Goal: Task Accomplishment & Management: Use online tool/utility

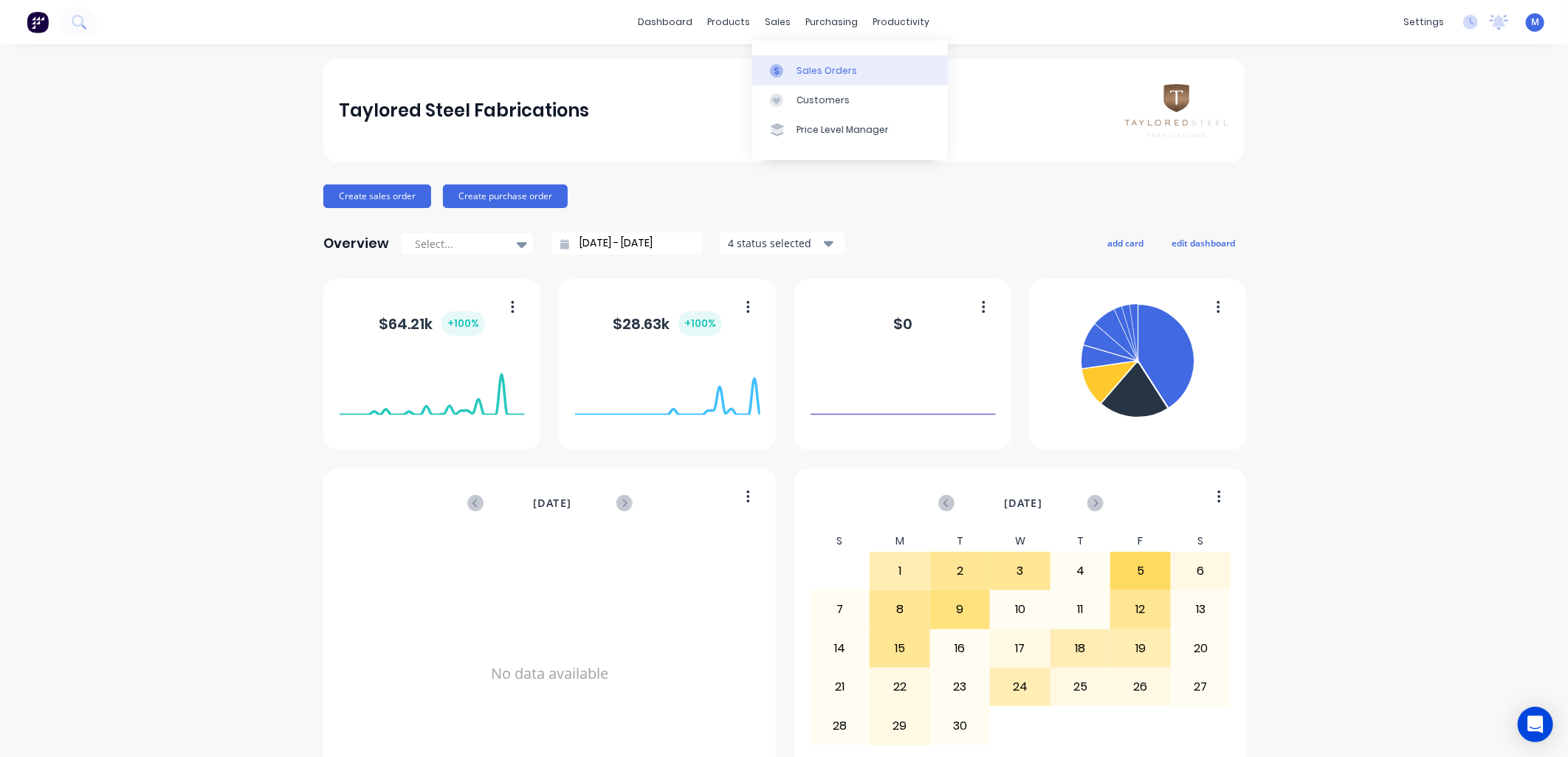
click at [790, 67] on div at bounding box center [782, 71] width 22 height 14
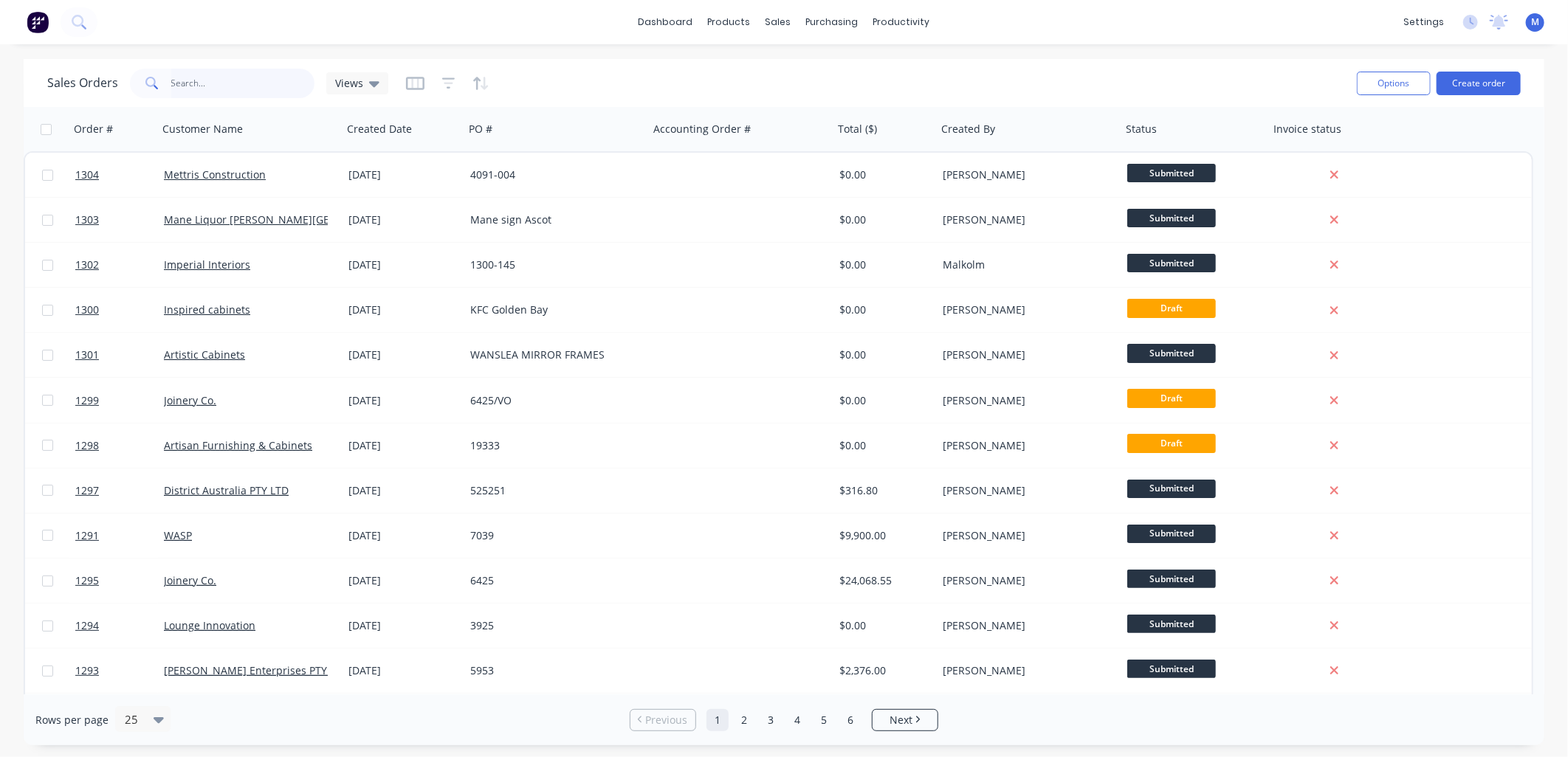
click at [224, 87] on input "text" at bounding box center [243, 83] width 144 height 30
type input "1138"
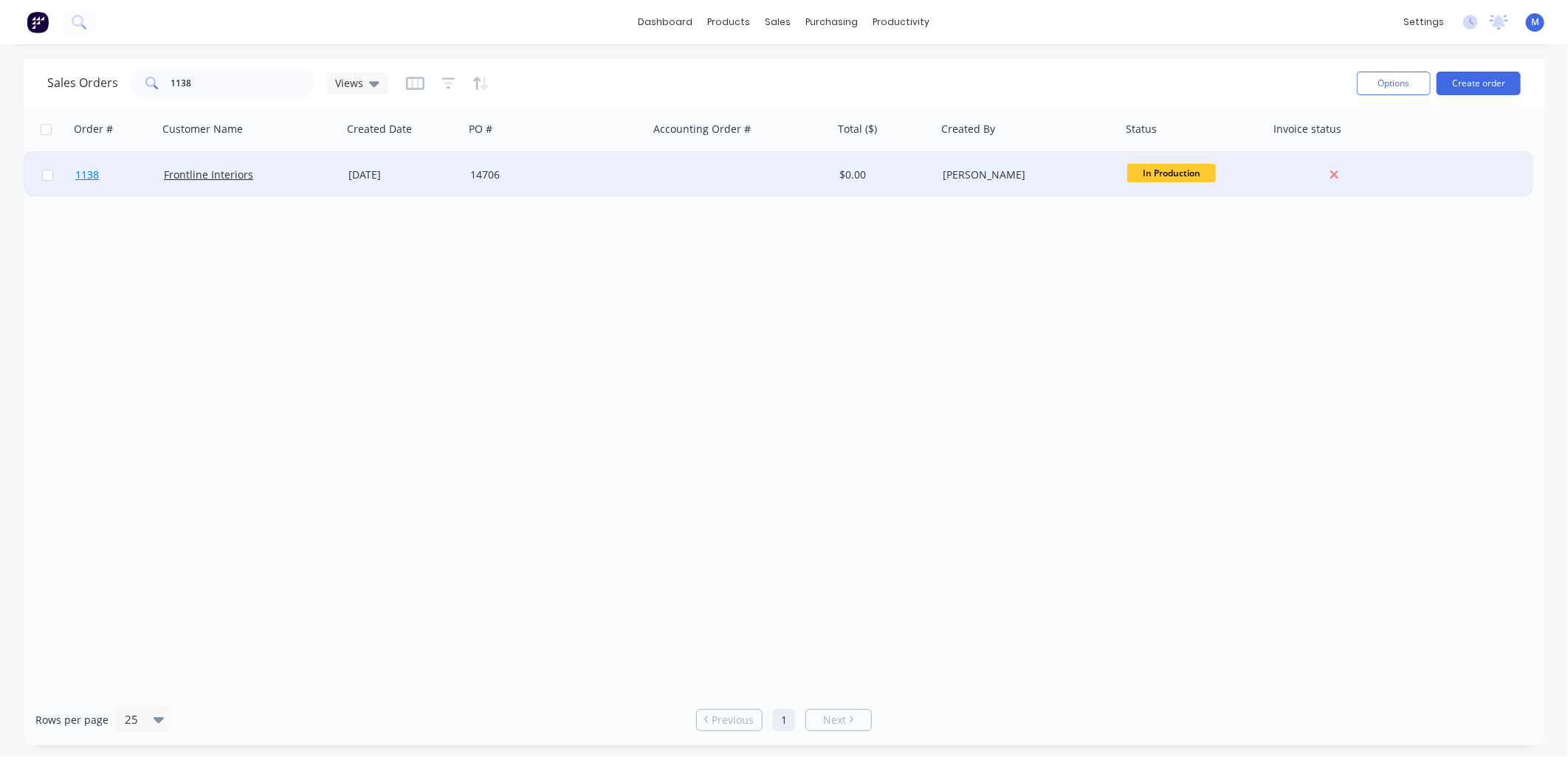
click at [93, 171] on span "1138" at bounding box center [87, 175] width 23 height 14
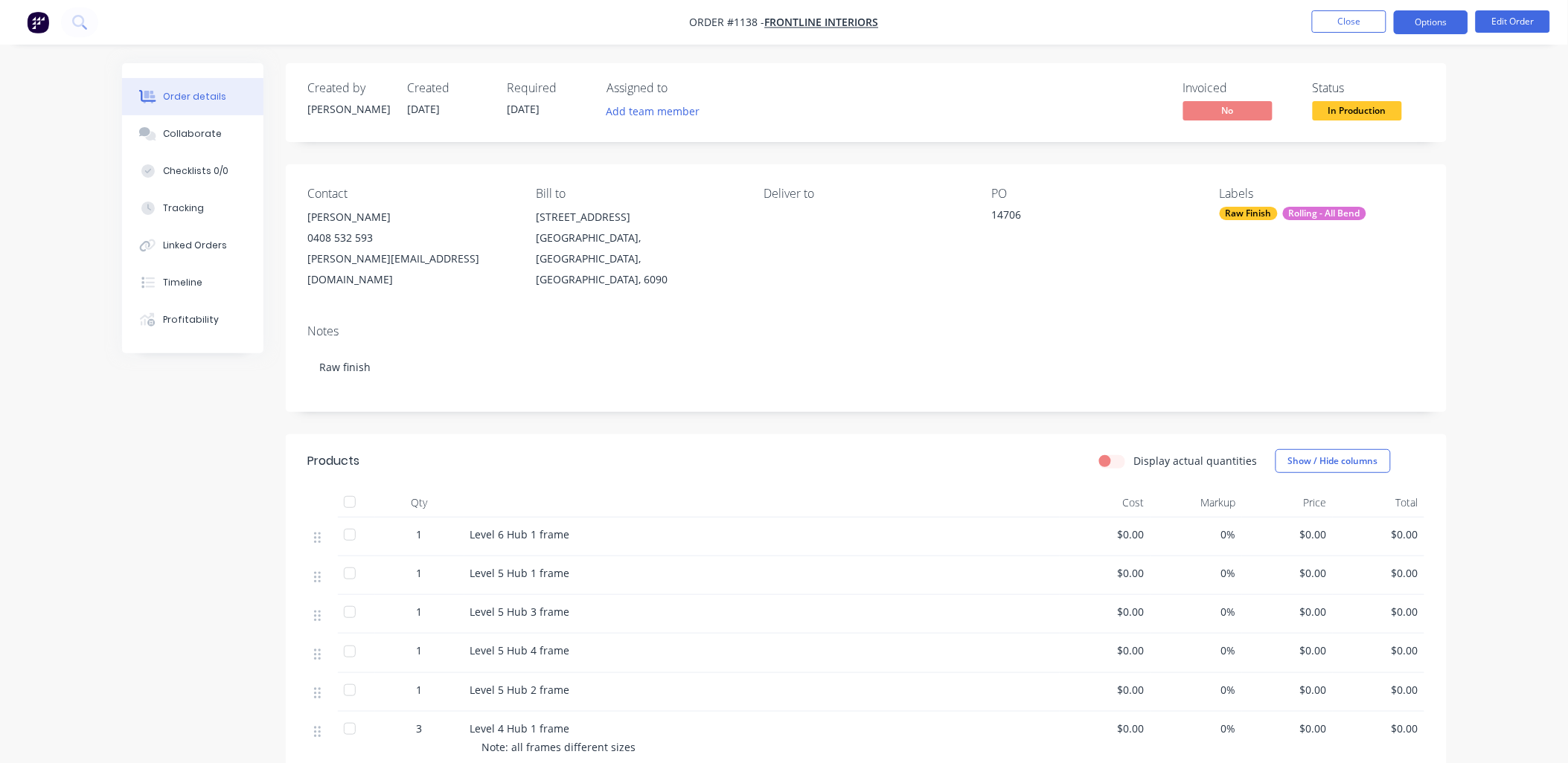
click at [1421, 31] on button "Options" at bounding box center [1430, 22] width 74 height 23
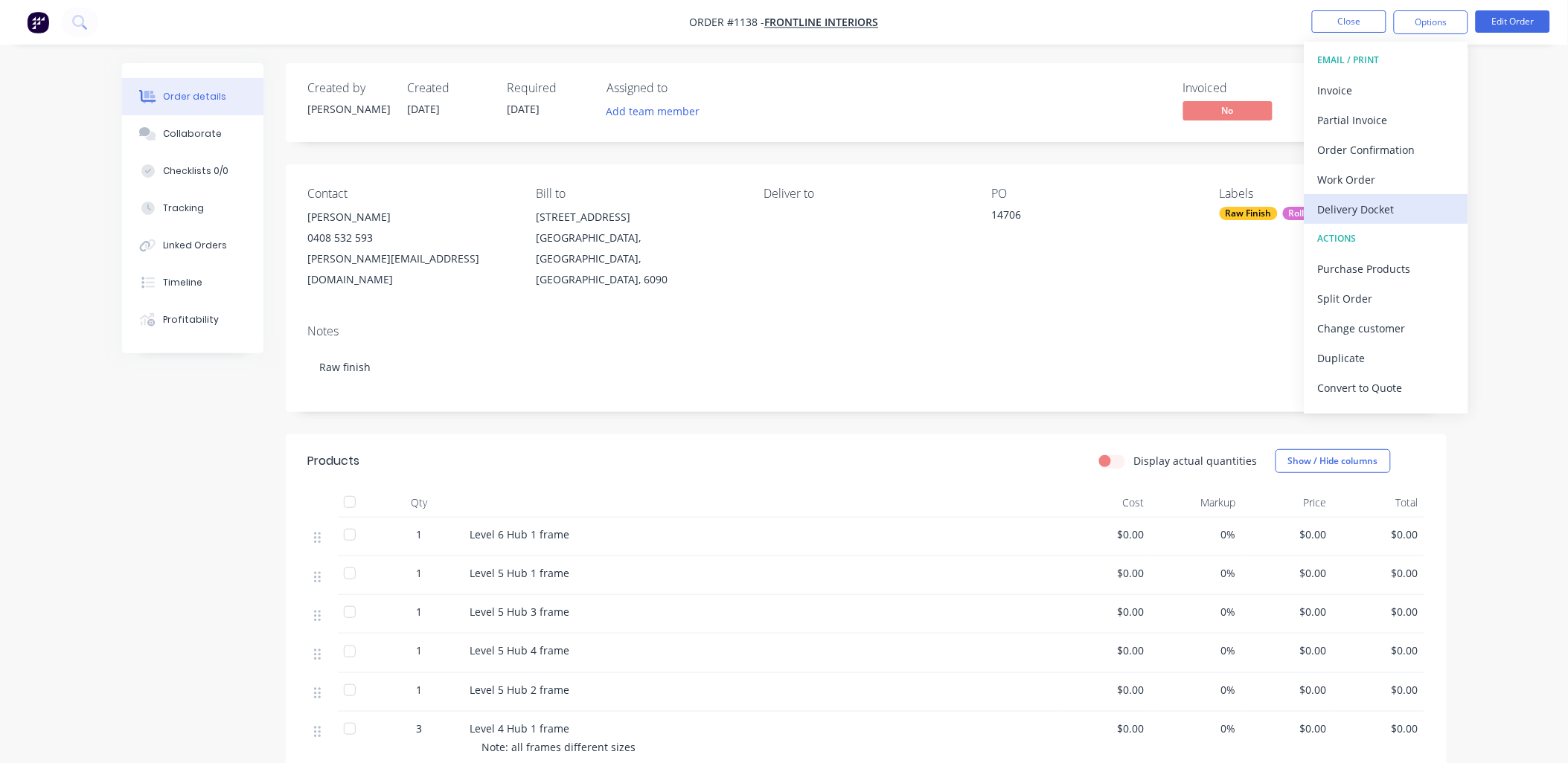
click at [1359, 203] on div "Delivery Docket" at bounding box center [1386, 209] width 137 height 22
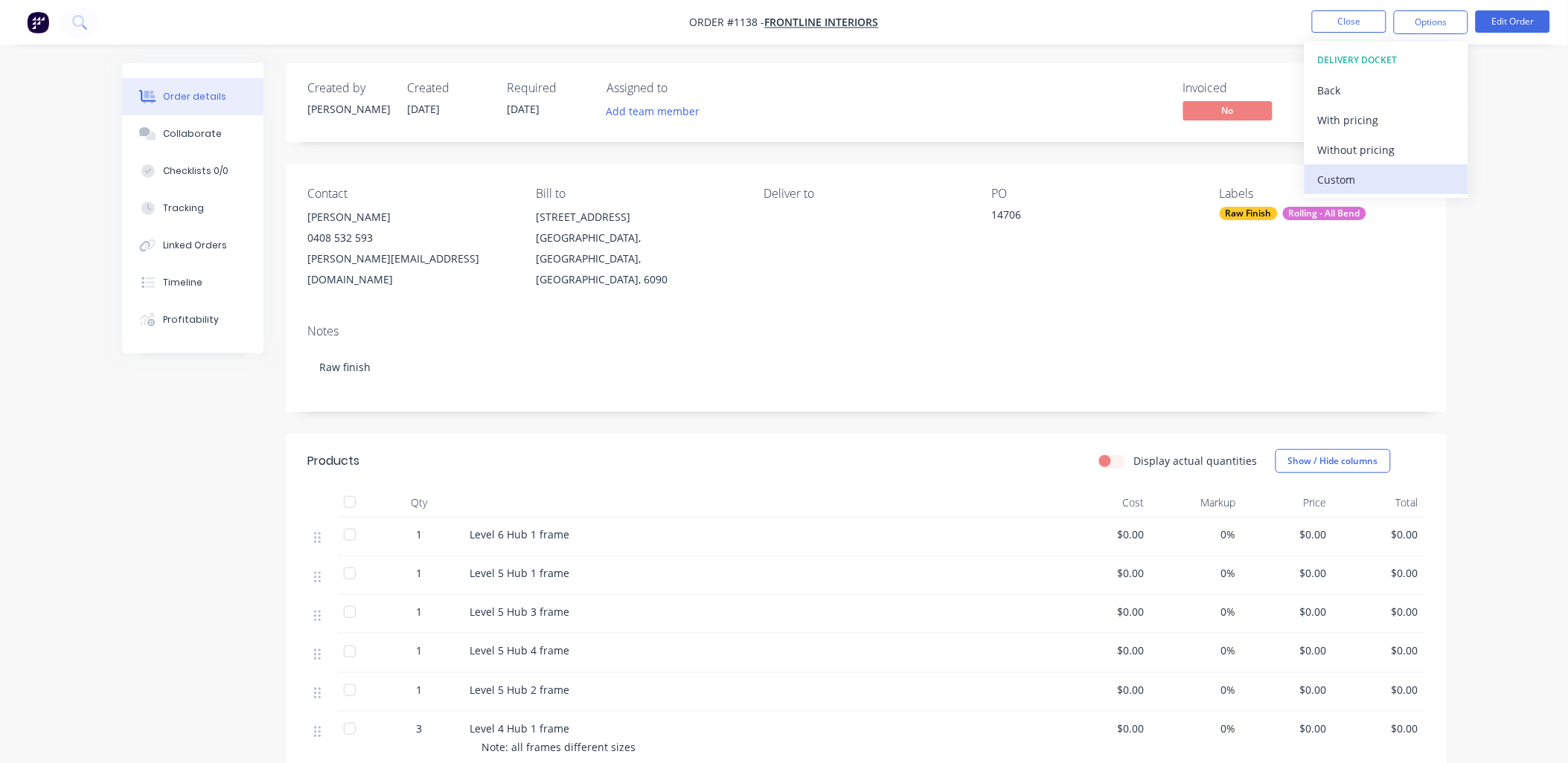
click at [1348, 186] on div "Custom" at bounding box center [1386, 180] width 137 height 22
click at [1332, 151] on div "Without pricing" at bounding box center [1386, 150] width 137 height 22
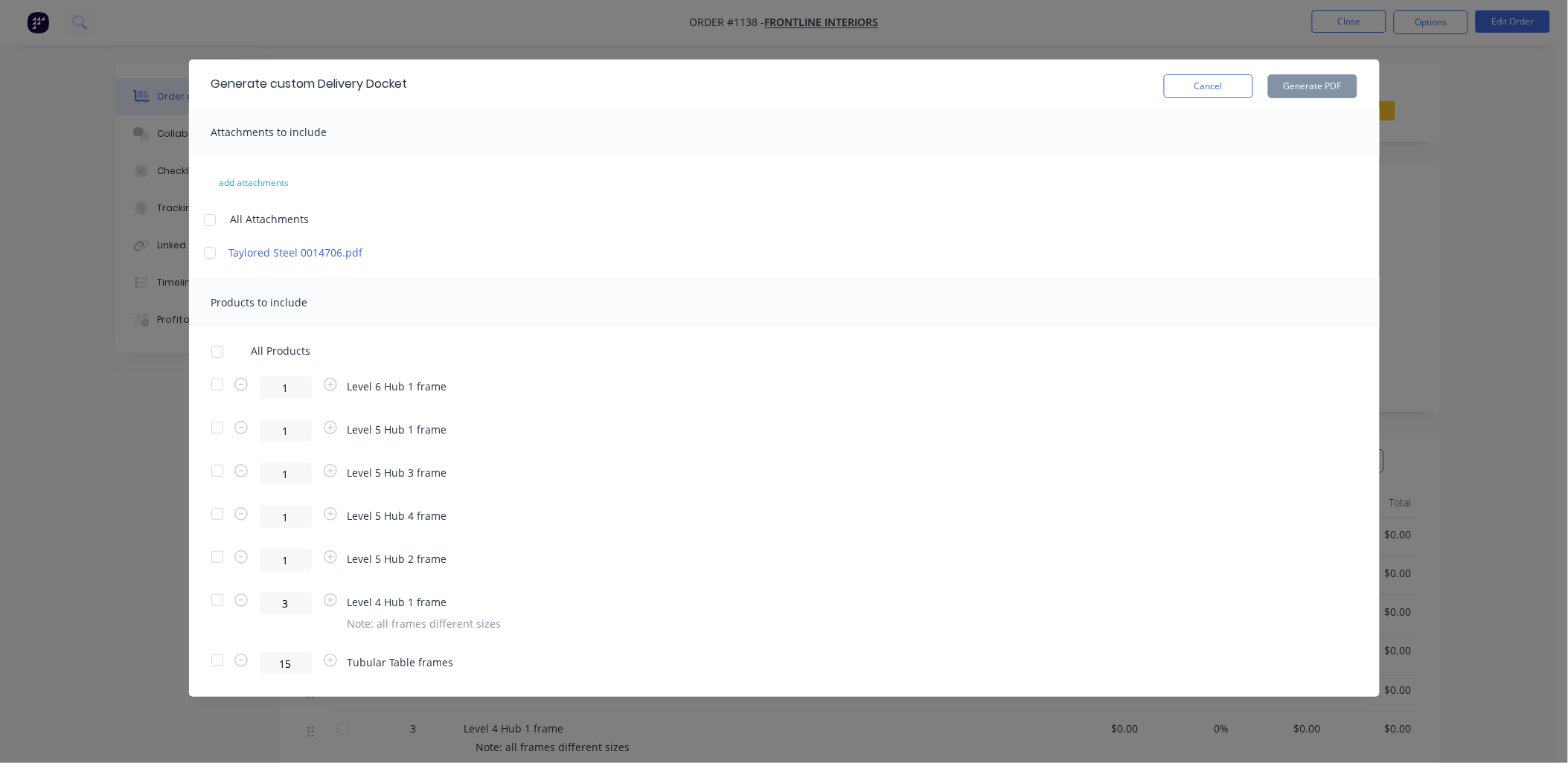
scroll to position [83, 0]
click at [218, 427] on div at bounding box center [217, 427] width 30 height 30
click at [1290, 86] on button "Generate PDF" at bounding box center [1312, 86] width 89 height 23
click at [219, 427] on div at bounding box center [217, 427] width 30 height 30
click at [444, 428] on div "1 Level 5 Hub 1 frame" at bounding box center [784, 430] width 1145 height 23
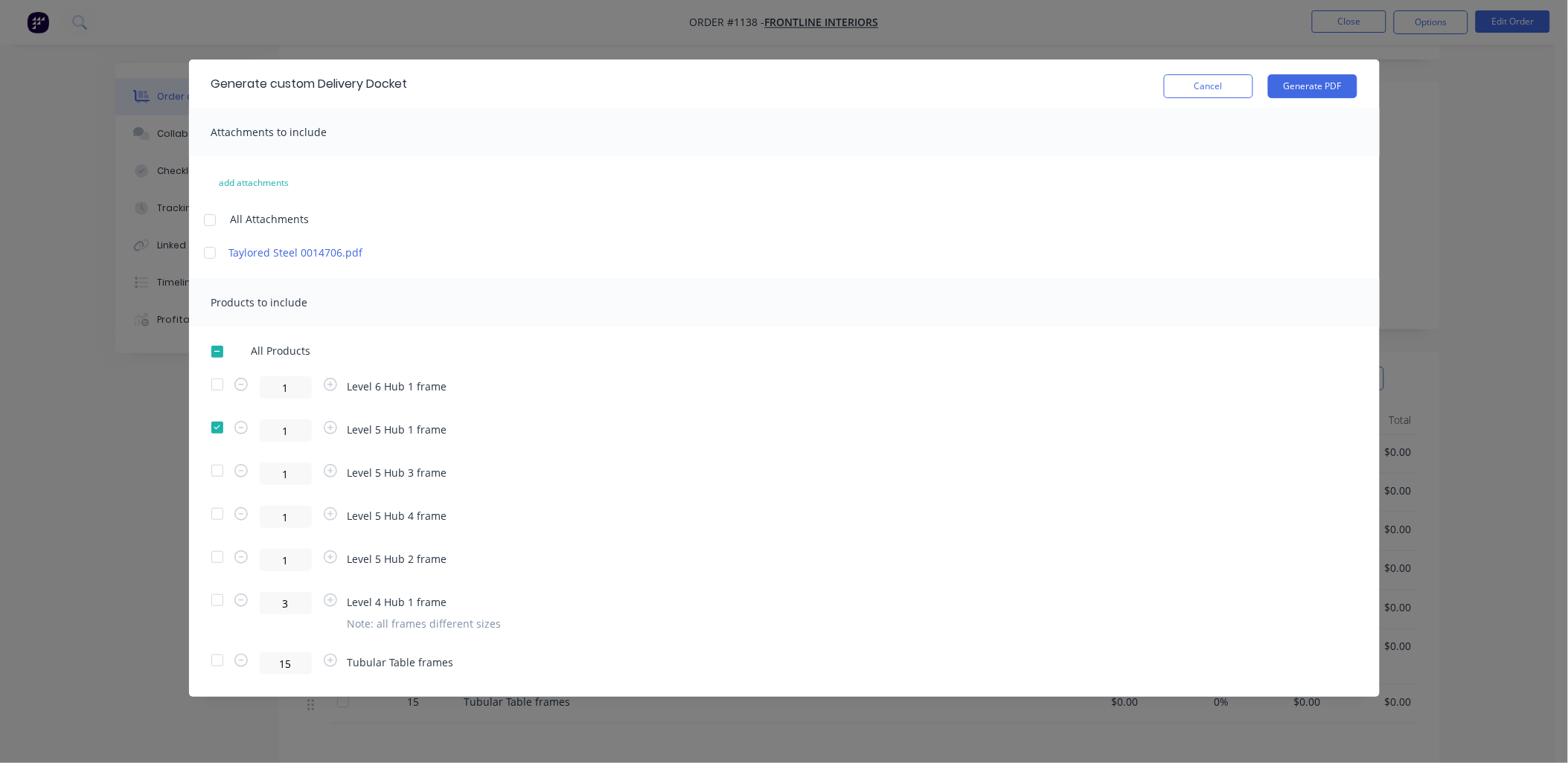
click at [440, 430] on span "Level 5 Hub 1 frame" at bounding box center [397, 429] width 100 height 15
click at [441, 429] on span "Level 5 Hub 1 frame" at bounding box center [397, 429] width 100 height 15
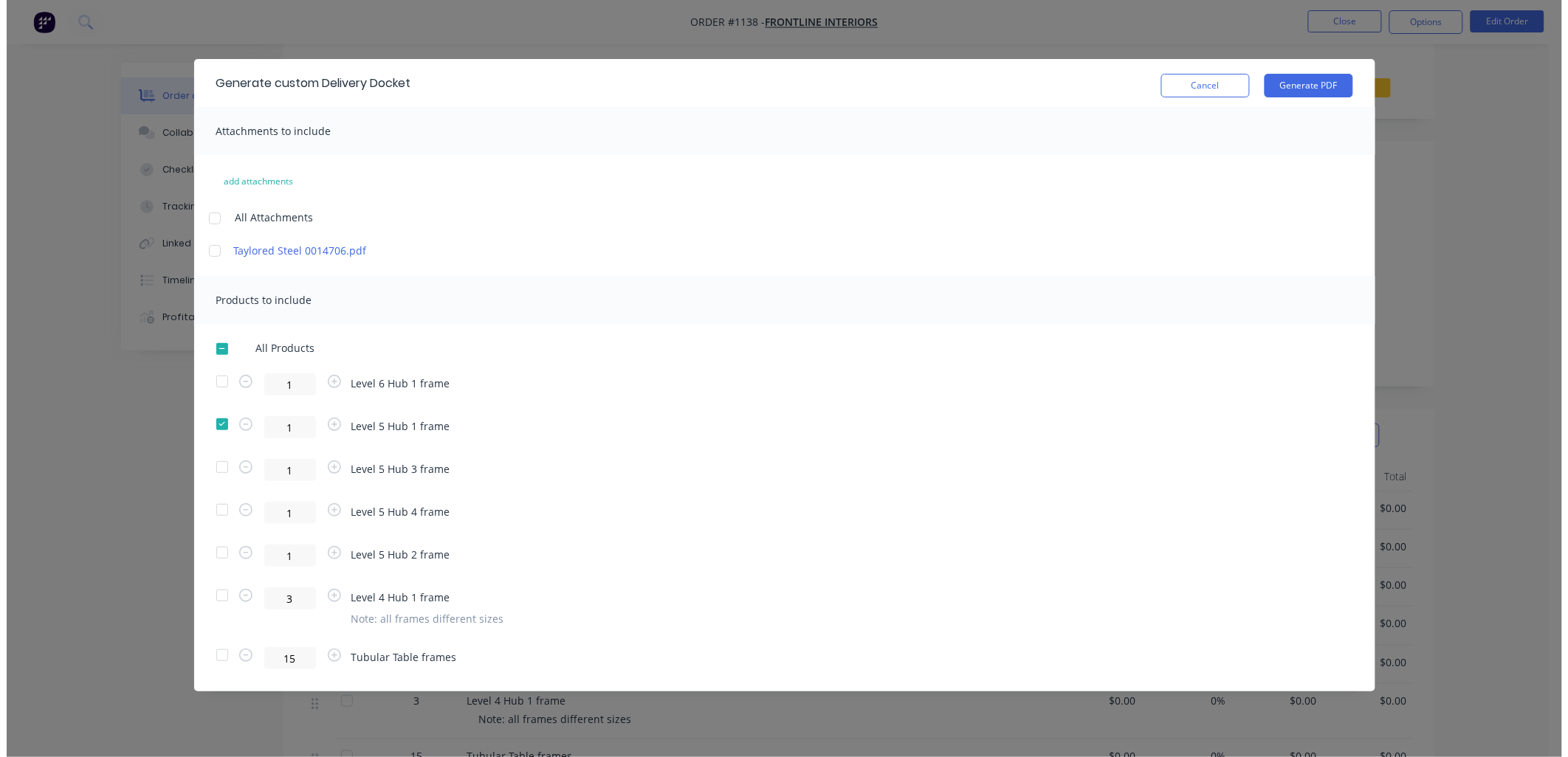
scroll to position [0, 0]
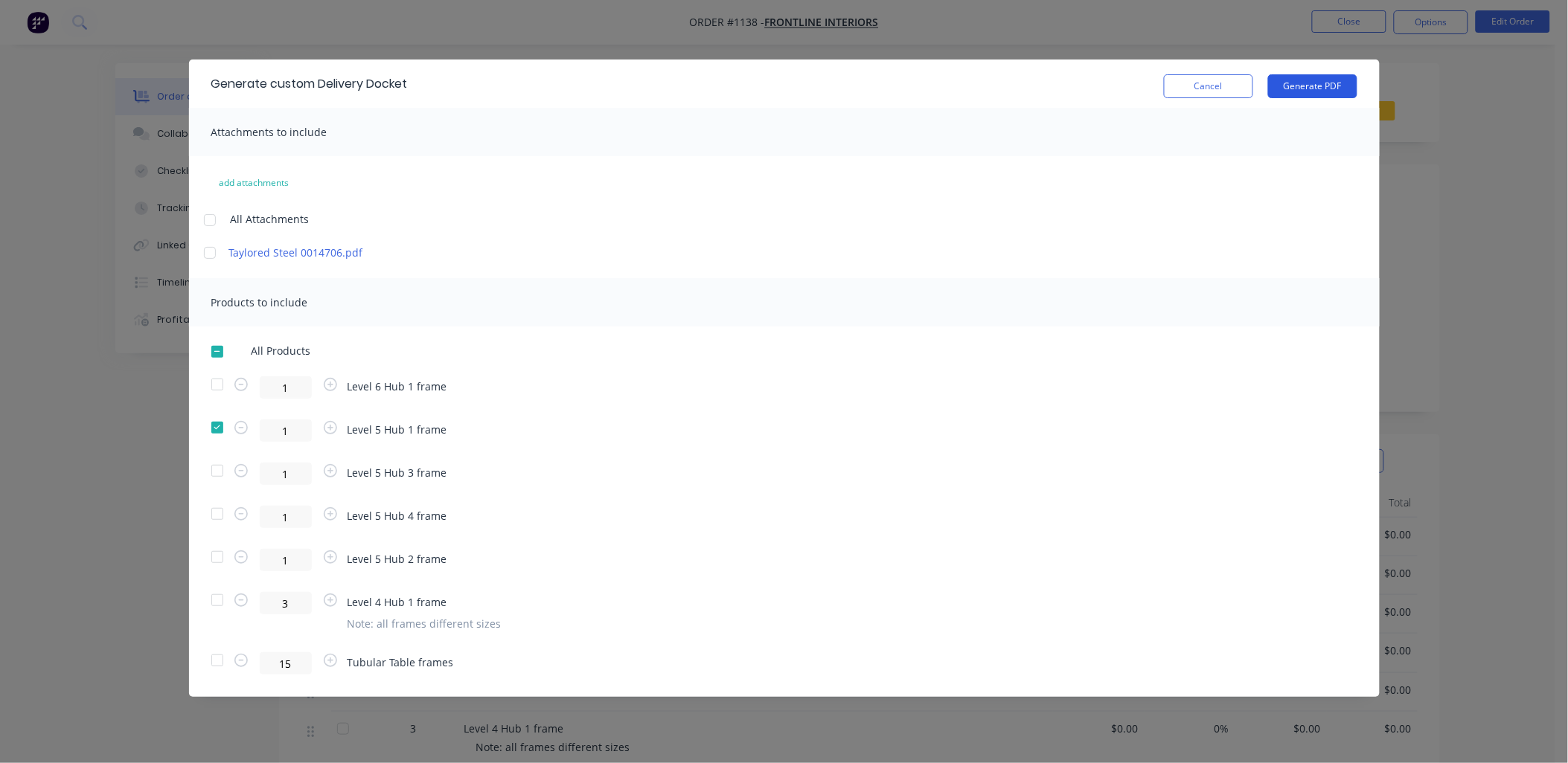
click at [1310, 89] on button "Generate PDF" at bounding box center [1312, 86] width 89 height 23
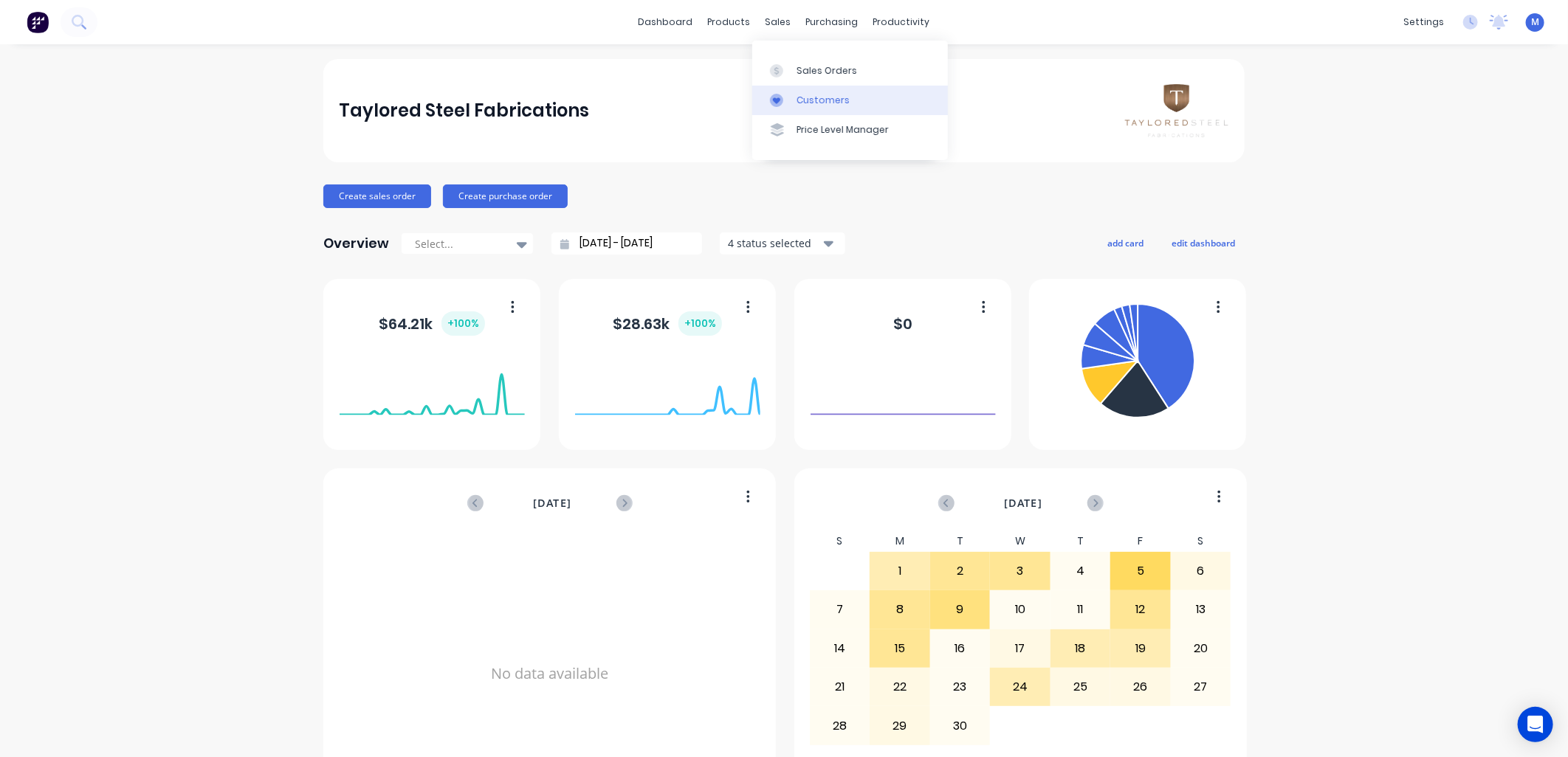
click at [802, 100] on div "Customers" at bounding box center [823, 100] width 53 height 14
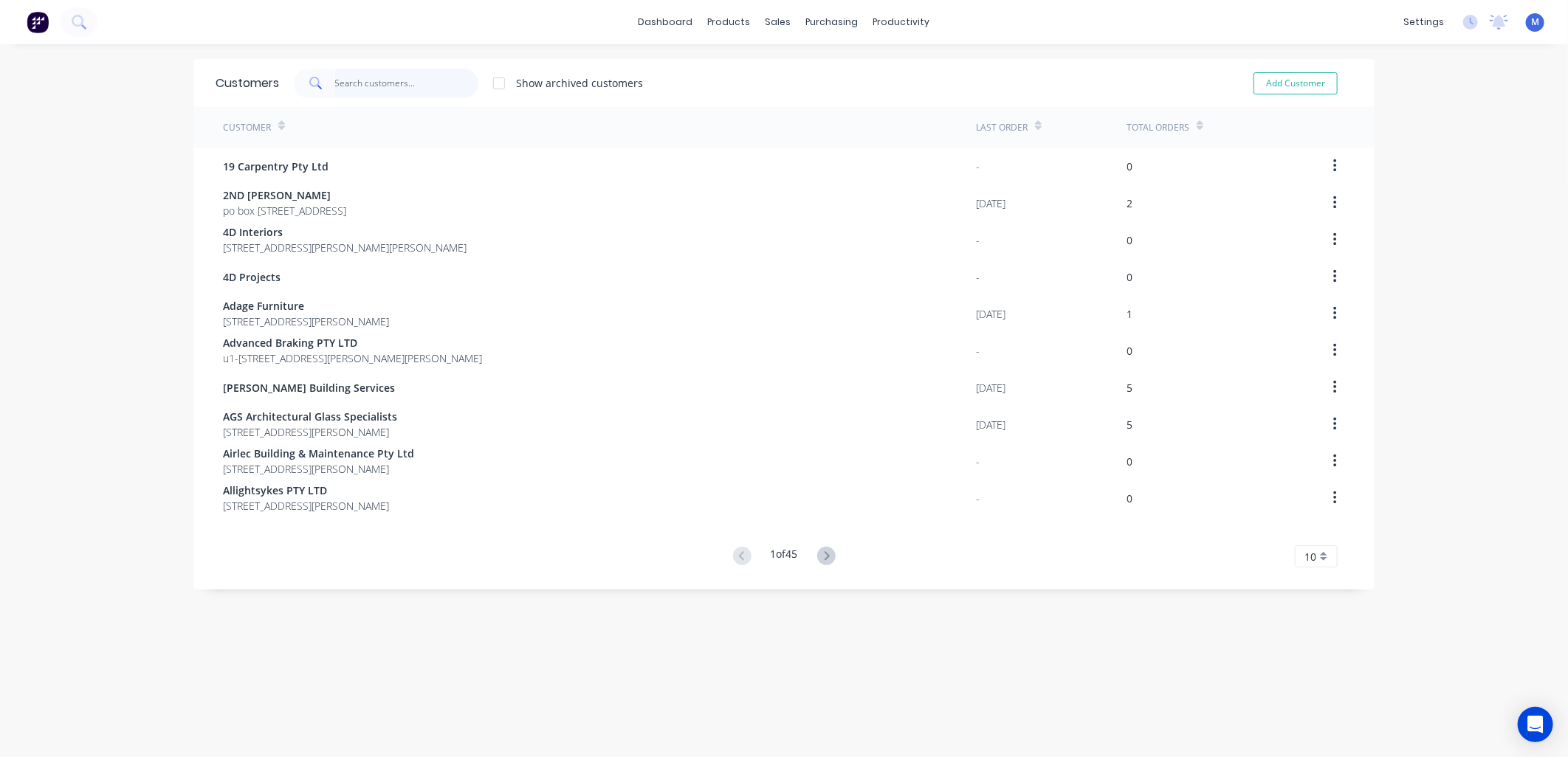
click at [337, 78] on input "text" at bounding box center [406, 83] width 144 height 30
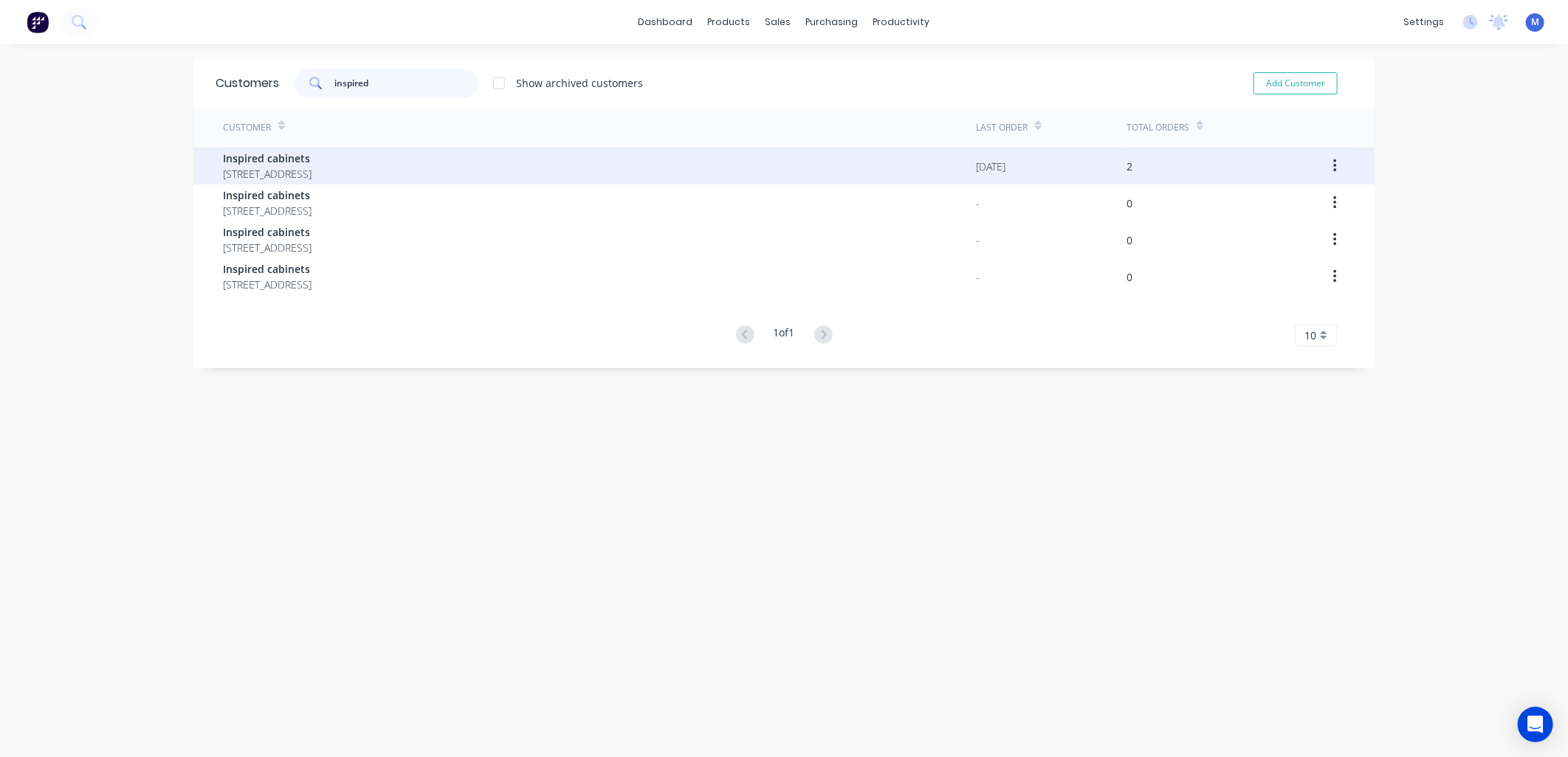
type input "inspired"
click at [312, 157] on span "Inspired cabinets" at bounding box center [267, 157] width 88 height 15
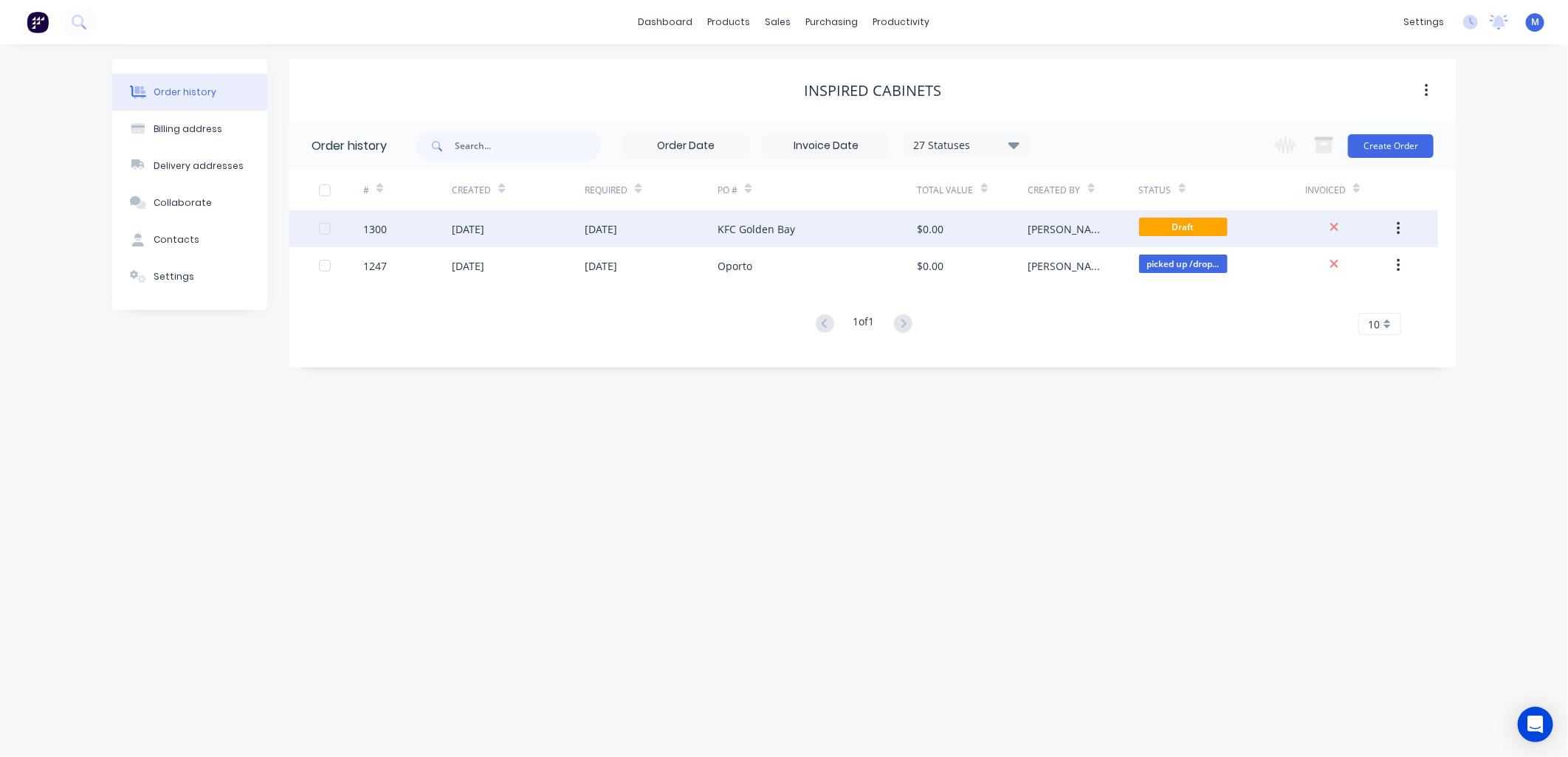
click at [724, 232] on div "KFC Golden Bay" at bounding box center [756, 229] width 78 height 15
